Goal: Navigation & Orientation: Understand site structure

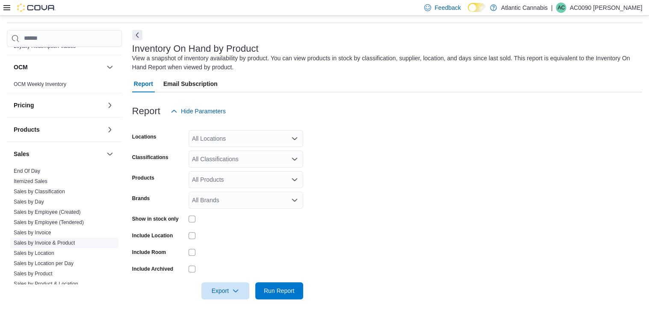
scroll to position [410, 0]
click at [33, 127] on h3 "Products" at bounding box center [27, 128] width 26 height 9
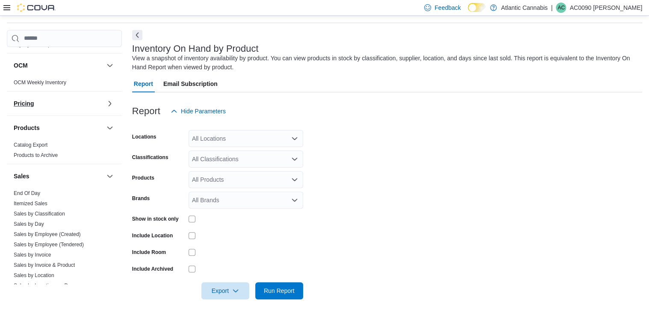
click at [30, 101] on h3 "Pricing" at bounding box center [24, 103] width 20 height 9
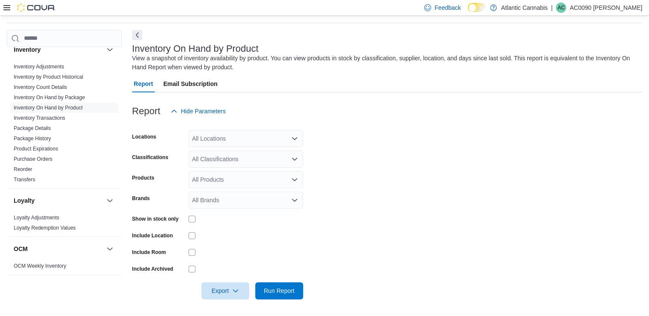
scroll to position [224, 0]
